Goal: Go to known website: Go to known website

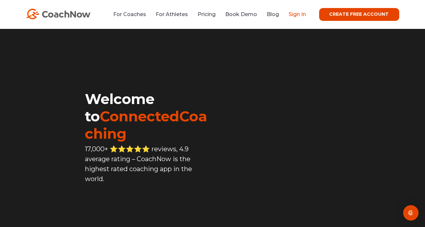
click at [295, 15] on link "Sign In" at bounding box center [297, 14] width 17 height 6
